Goal: Navigation & Orientation: Understand site structure

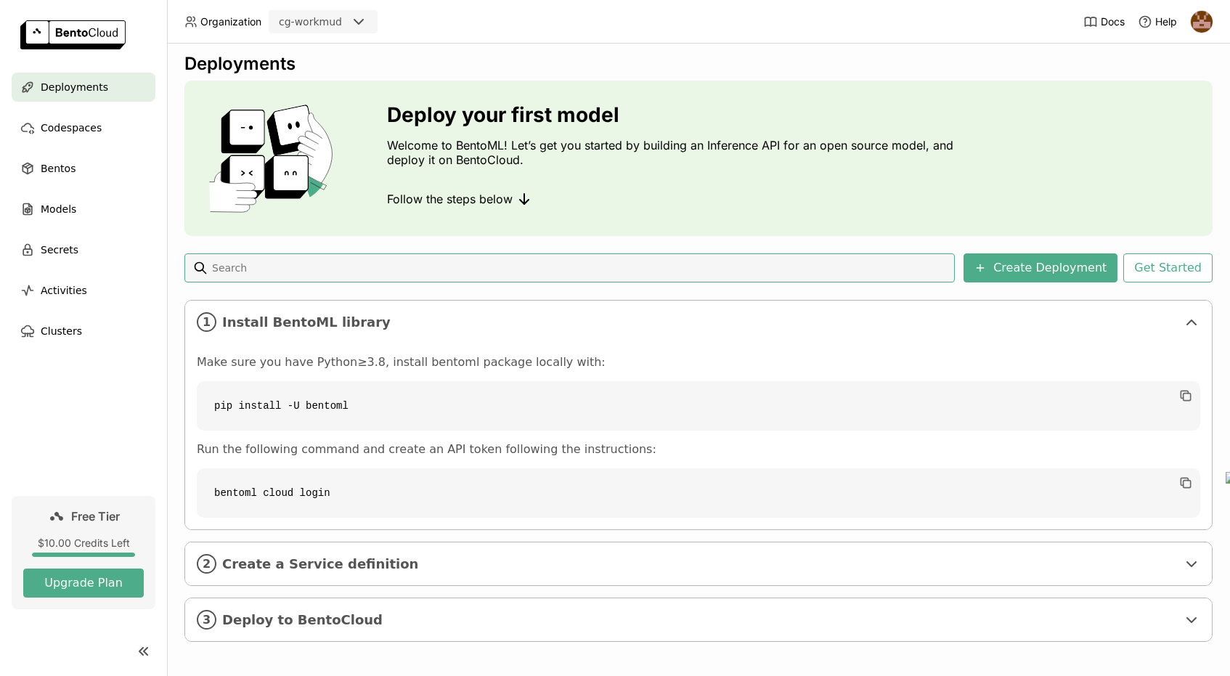
scroll to position [13, 0]
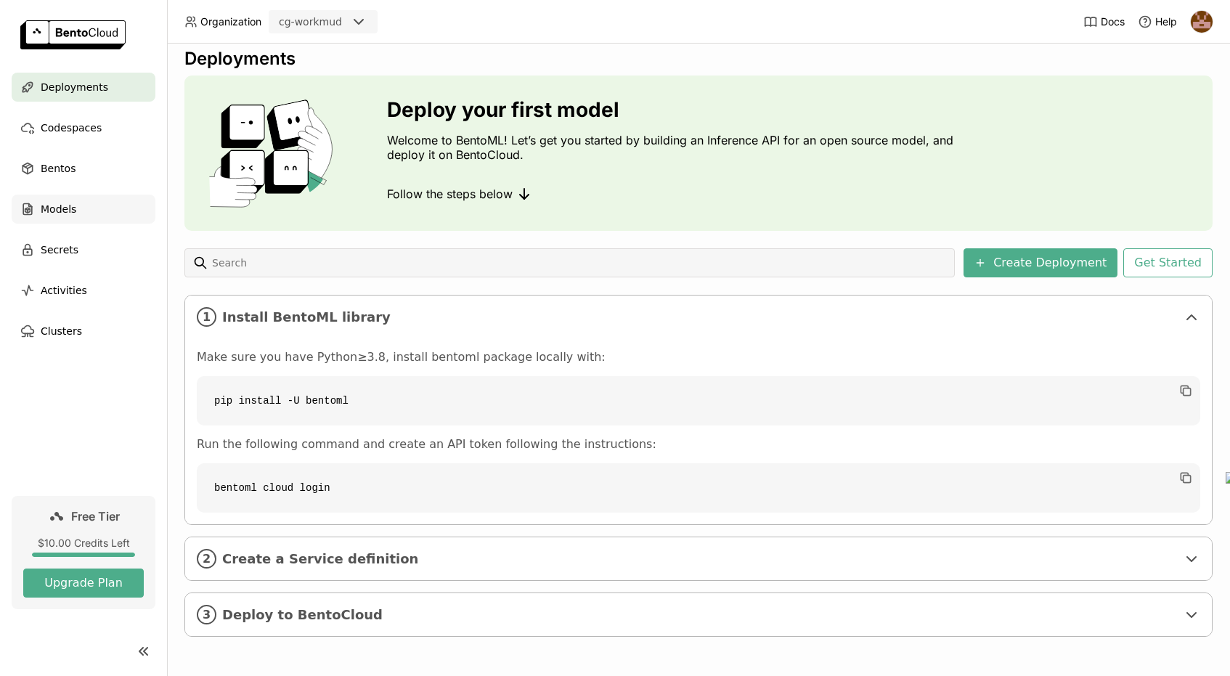
click at [63, 209] on span "Models" at bounding box center [59, 208] width 36 height 17
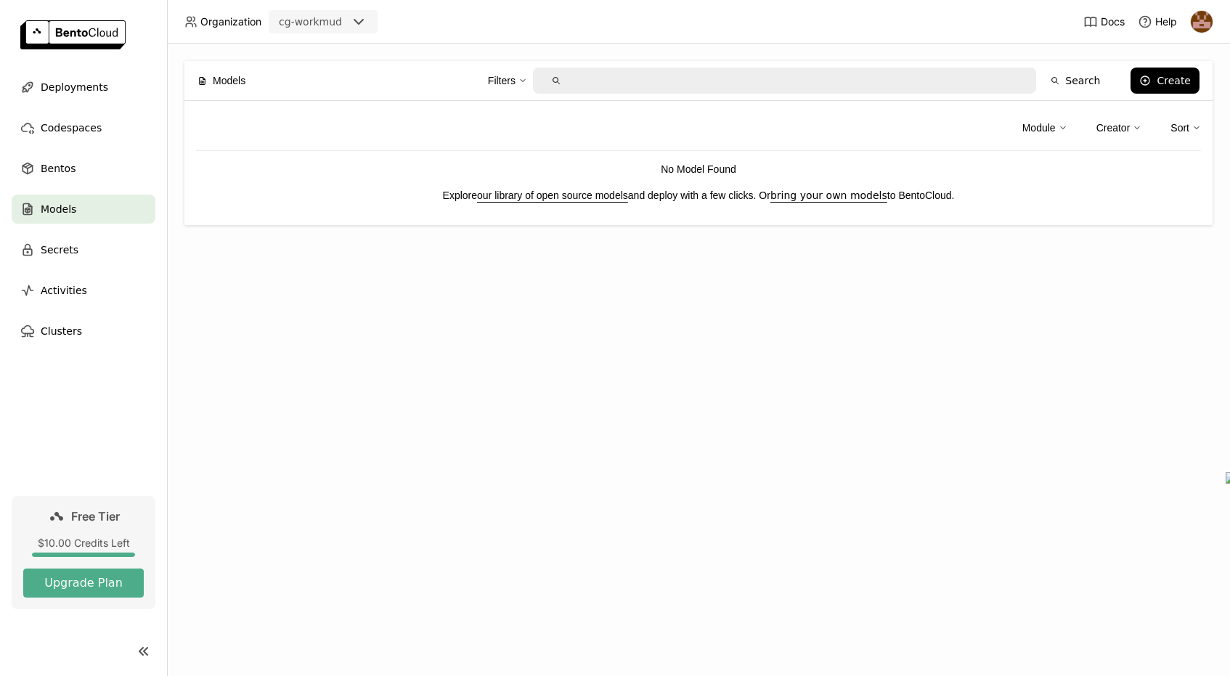
click at [389, 130] on div "Module Creator Sort" at bounding box center [698, 132] width 1005 height 38
click at [1043, 125] on div "Module" at bounding box center [1039, 128] width 33 height 16
click at [631, 113] on div "Module No results Creator Sort" at bounding box center [698, 132] width 1005 height 38
click at [610, 79] on input "text" at bounding box center [796, 80] width 457 height 23
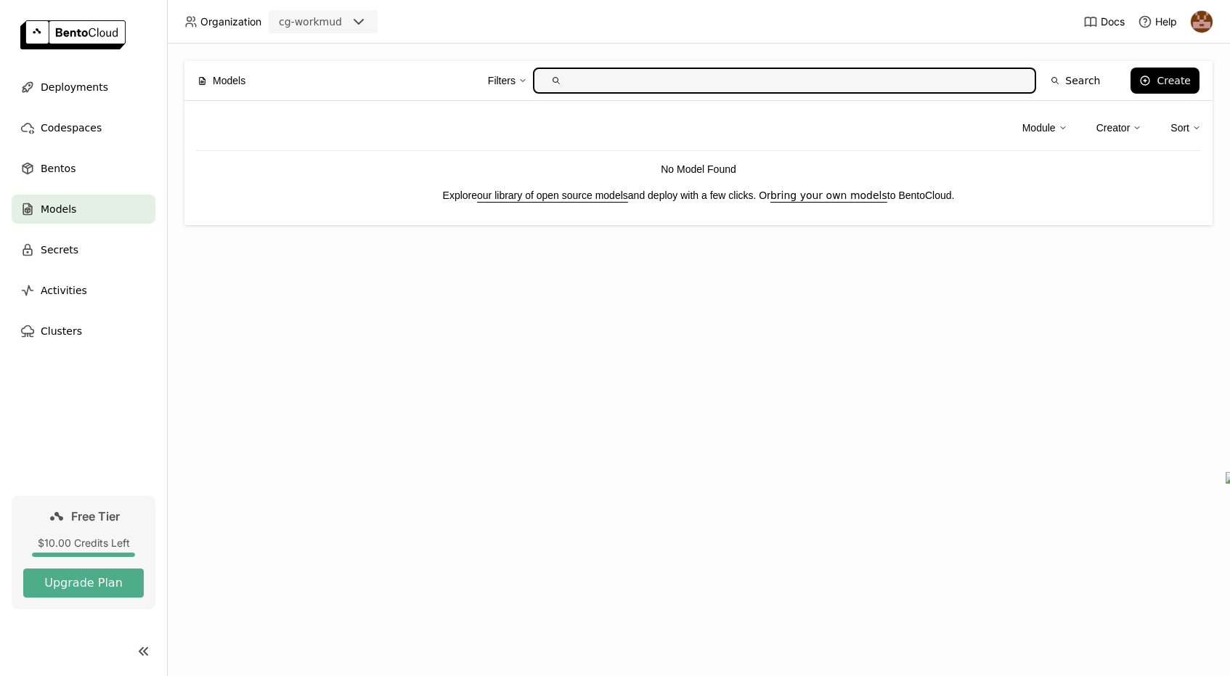
type input "a"
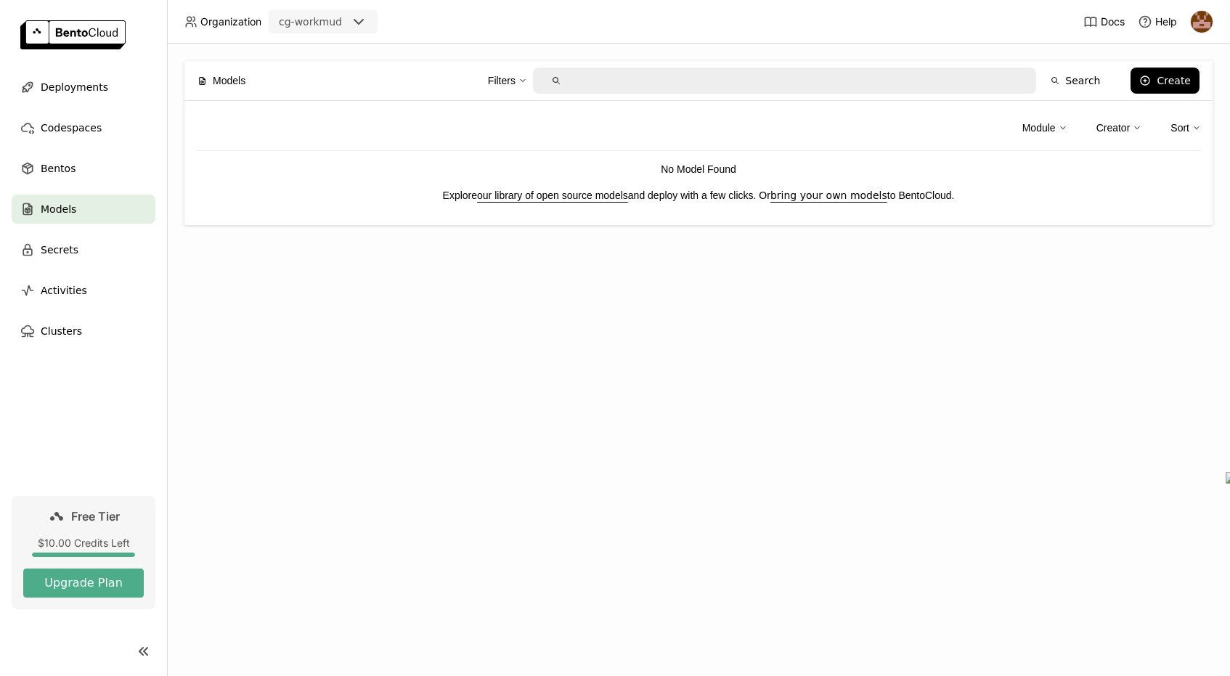
click at [250, 264] on div "Models Filters Search Create Module Creator Sort No Model Found Explore our lib…" at bounding box center [698, 360] width 1063 height 633
click at [58, 171] on span "Bentos" at bounding box center [58, 168] width 35 height 17
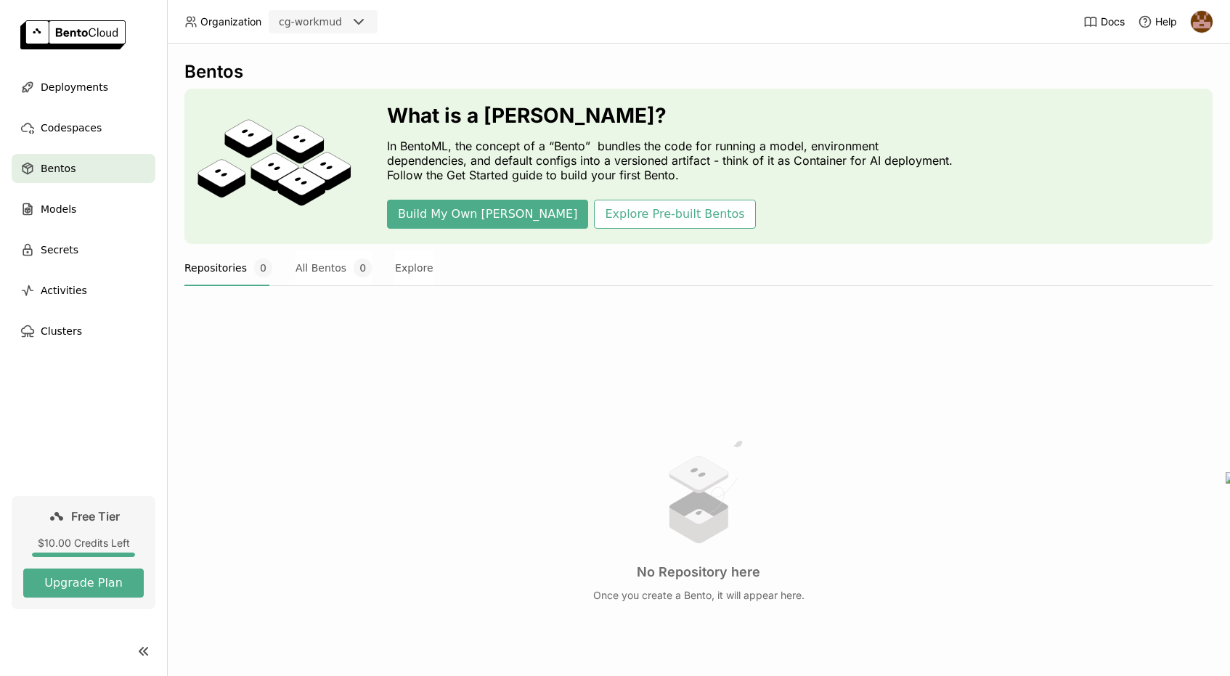
click at [345, 322] on div "No Repository here Once you create a Bento, it will appear here." at bounding box center [698, 519] width 1028 height 397
click at [56, 93] on span "Deployments" at bounding box center [75, 86] width 68 height 17
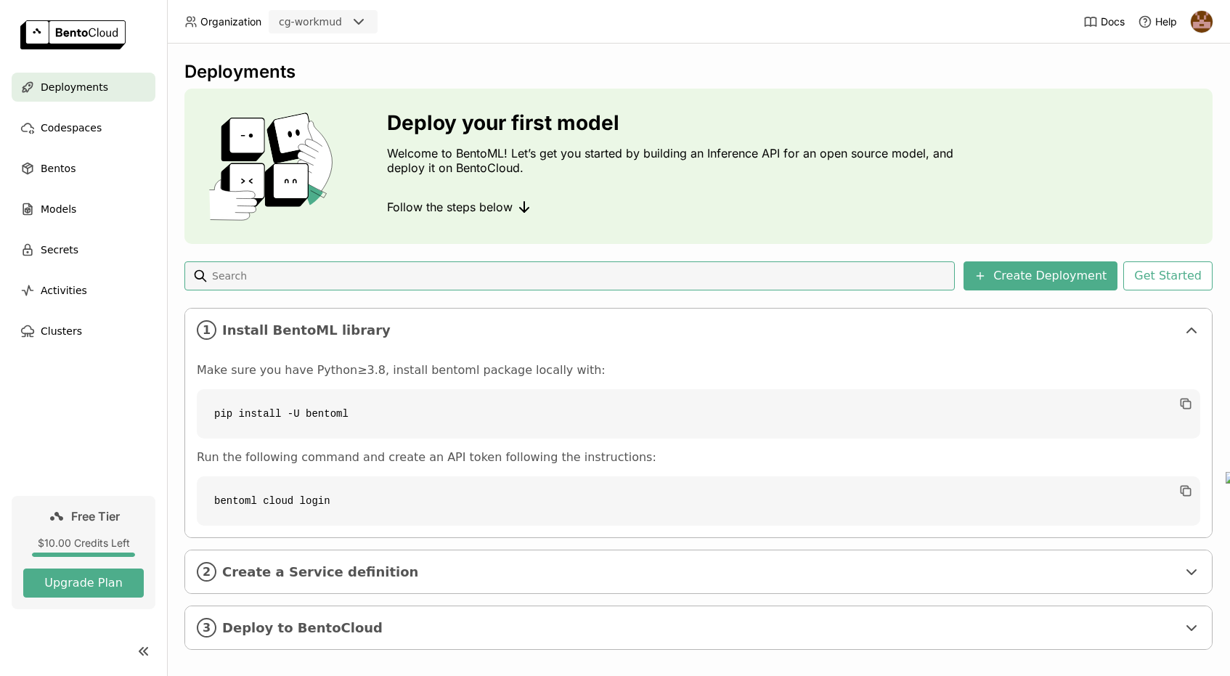
scroll to position [13, 0]
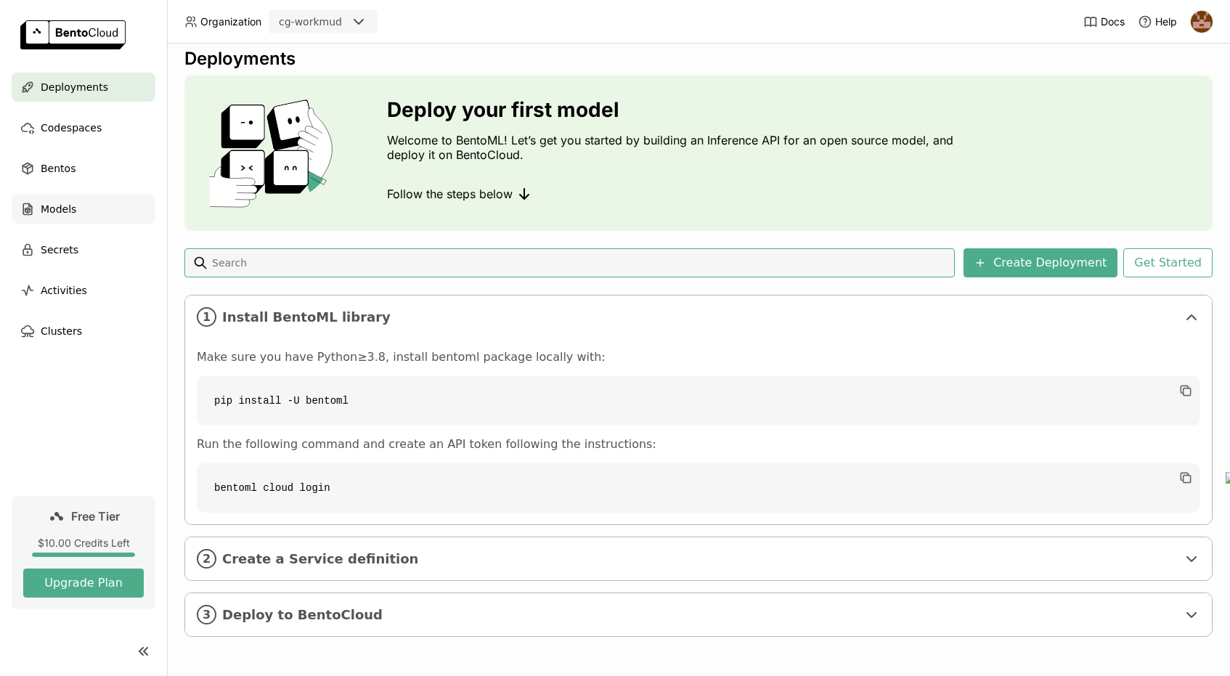
click at [50, 211] on span "Models" at bounding box center [59, 208] width 36 height 17
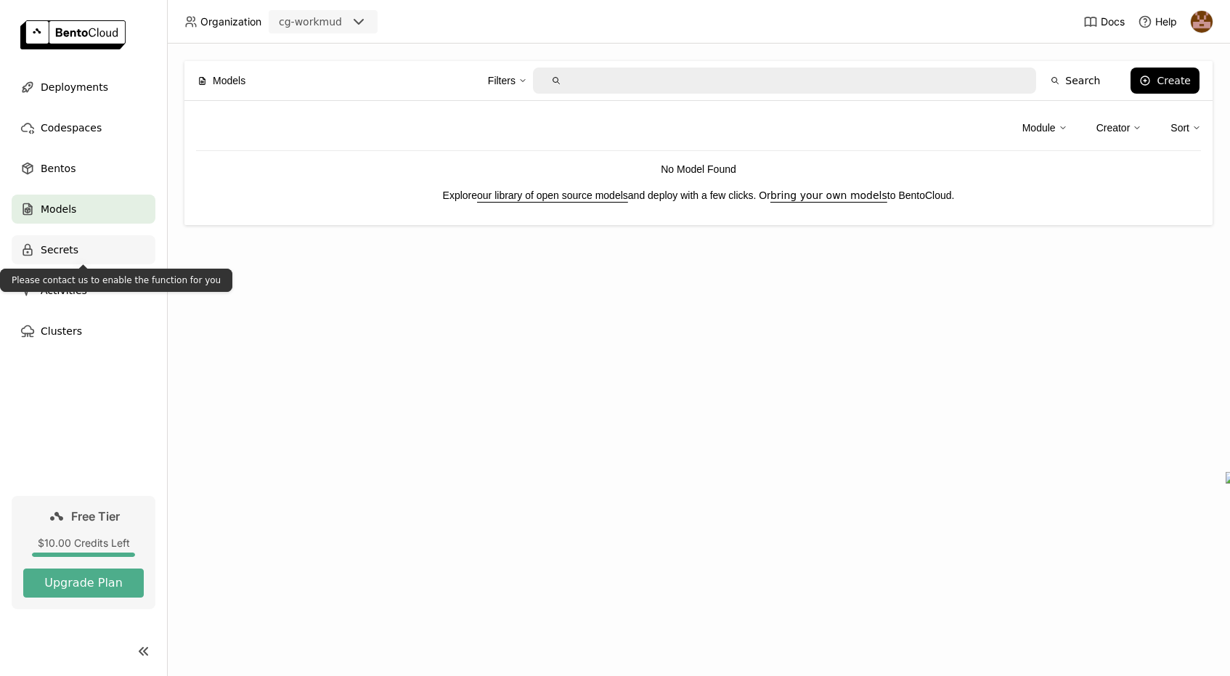
click at [50, 256] on span "Secrets" at bounding box center [60, 249] width 38 height 17
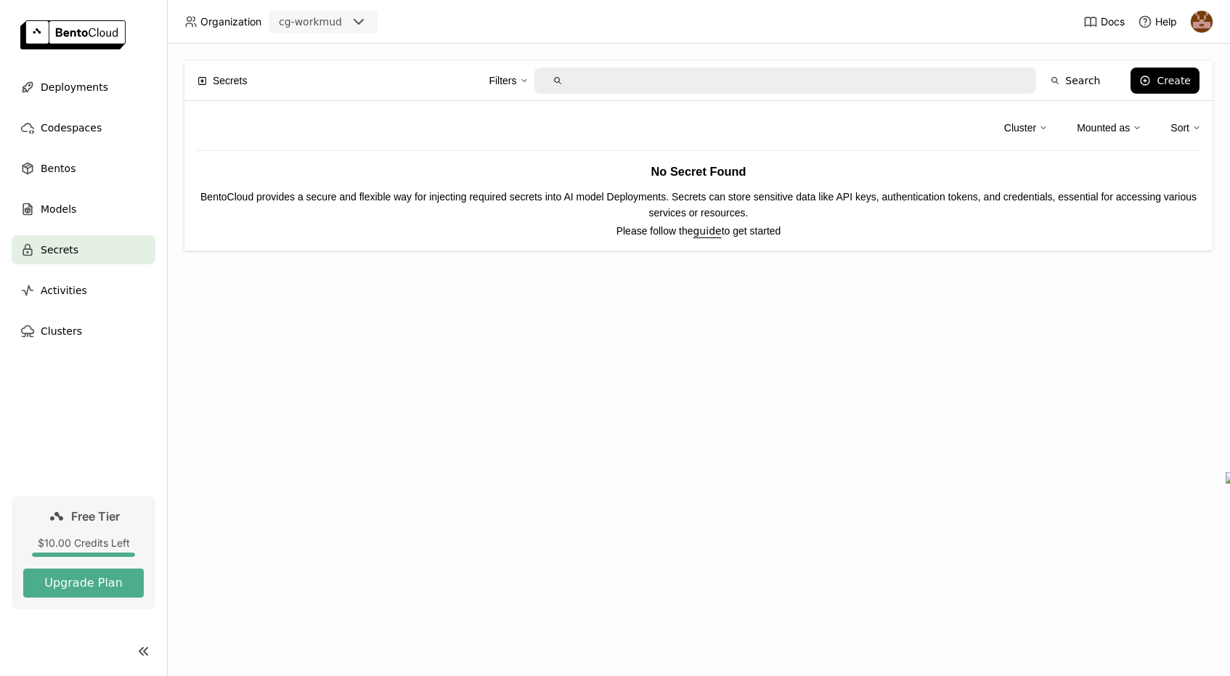
click at [491, 272] on div "Secrets Filters Search Create Cluster Mounted as Sort No Secret Found BentoClou…" at bounding box center [698, 360] width 1063 height 633
click at [49, 288] on span "Activities" at bounding box center [64, 290] width 46 height 17
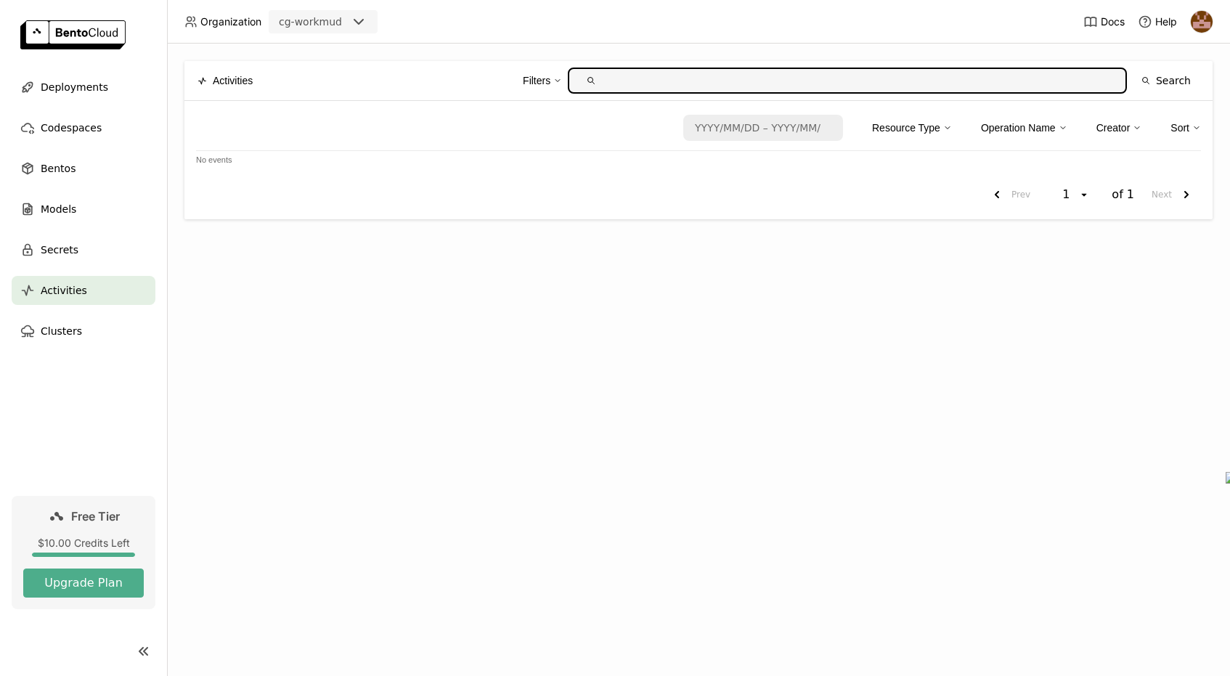
click at [81, 28] on img at bounding box center [72, 34] width 105 height 29
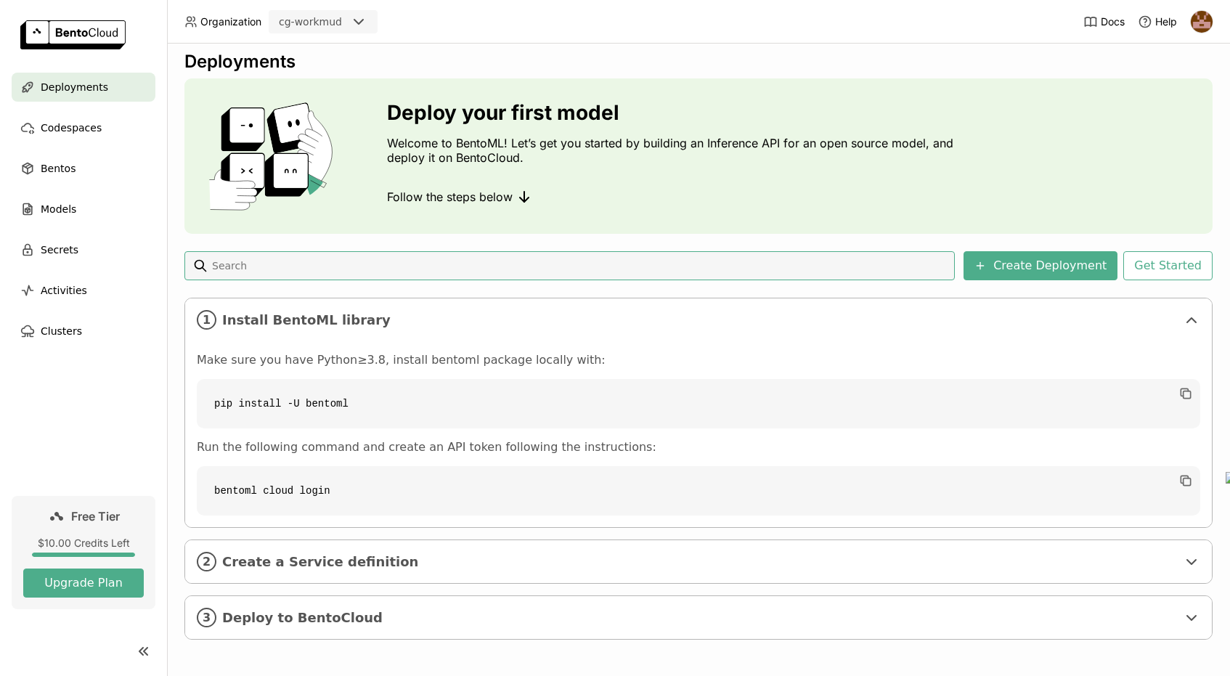
scroll to position [13, 0]
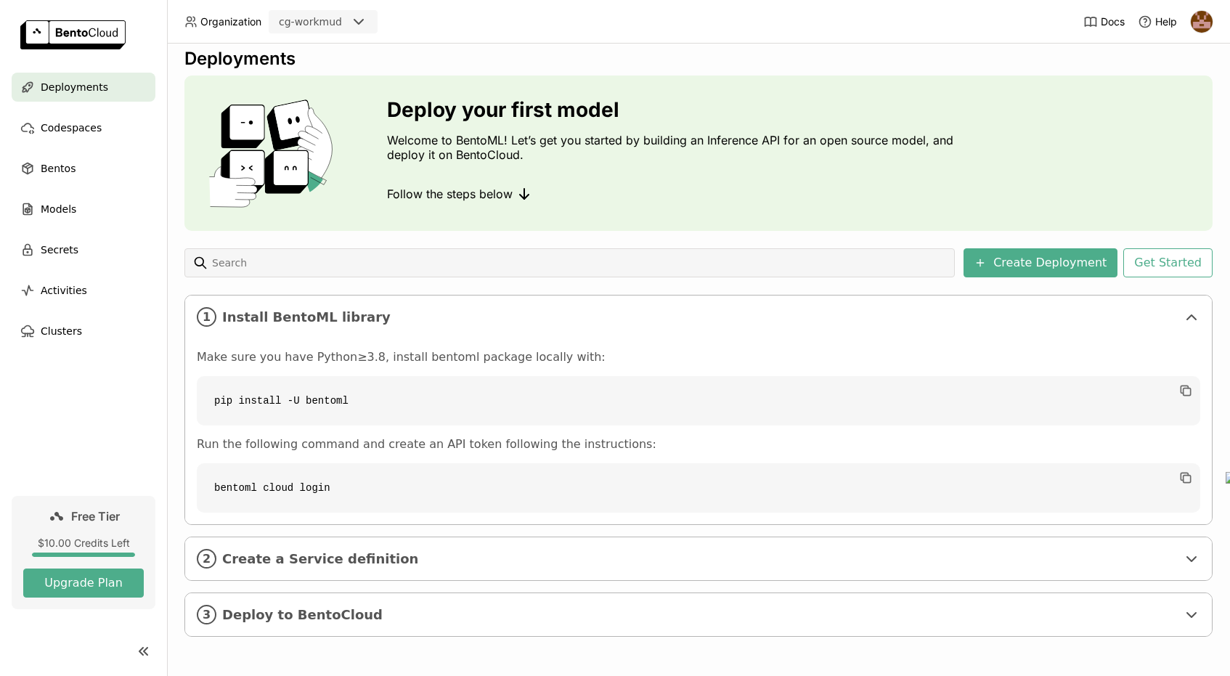
click at [648, 169] on div "Deploy your first model Welcome to BentoML! Let’s get you started by building a…" at bounding box center [674, 153] width 574 height 110
click at [1098, 20] on link "Docs" at bounding box center [1104, 22] width 41 height 15
